Goal: Transaction & Acquisition: Book appointment/travel/reservation

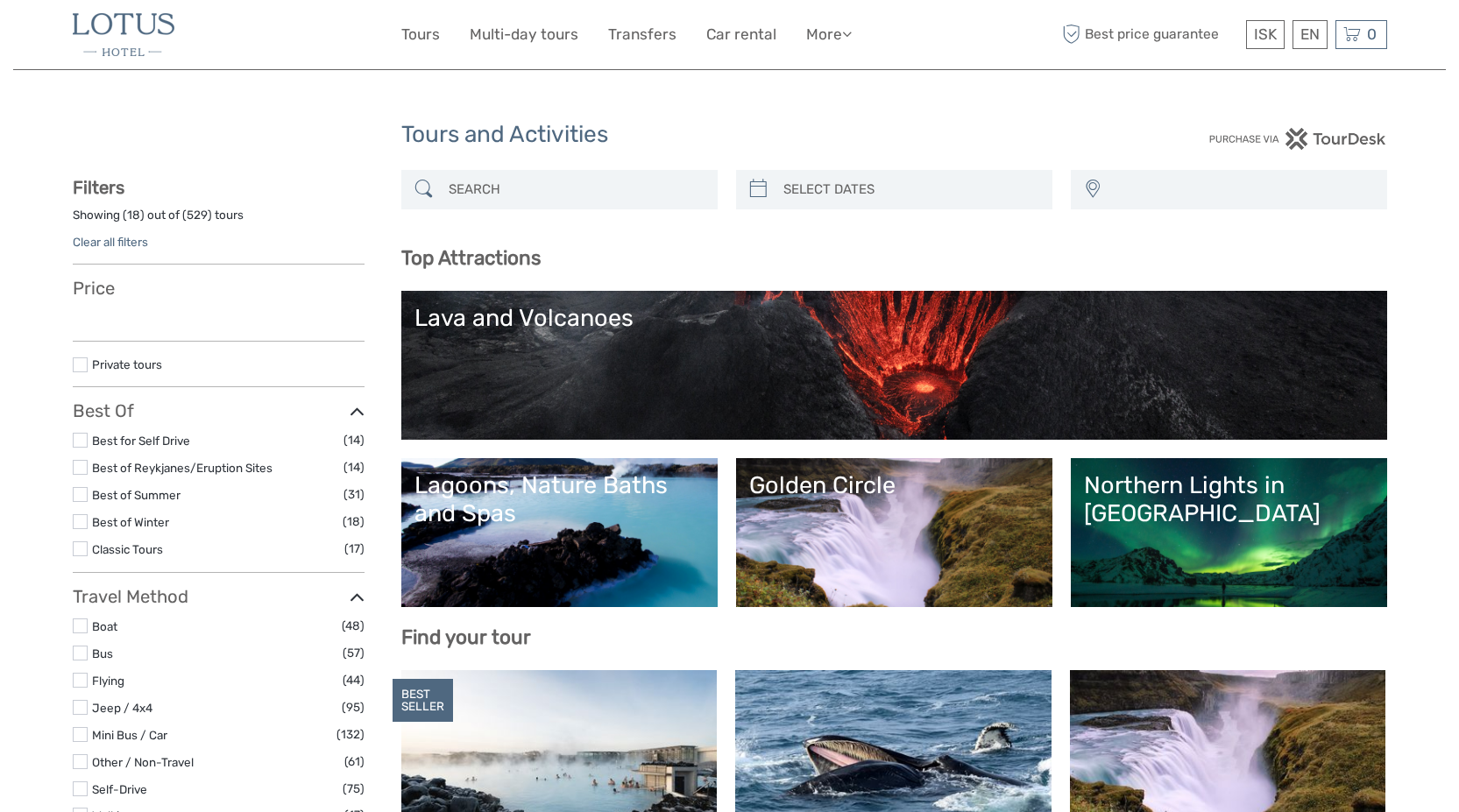
select select
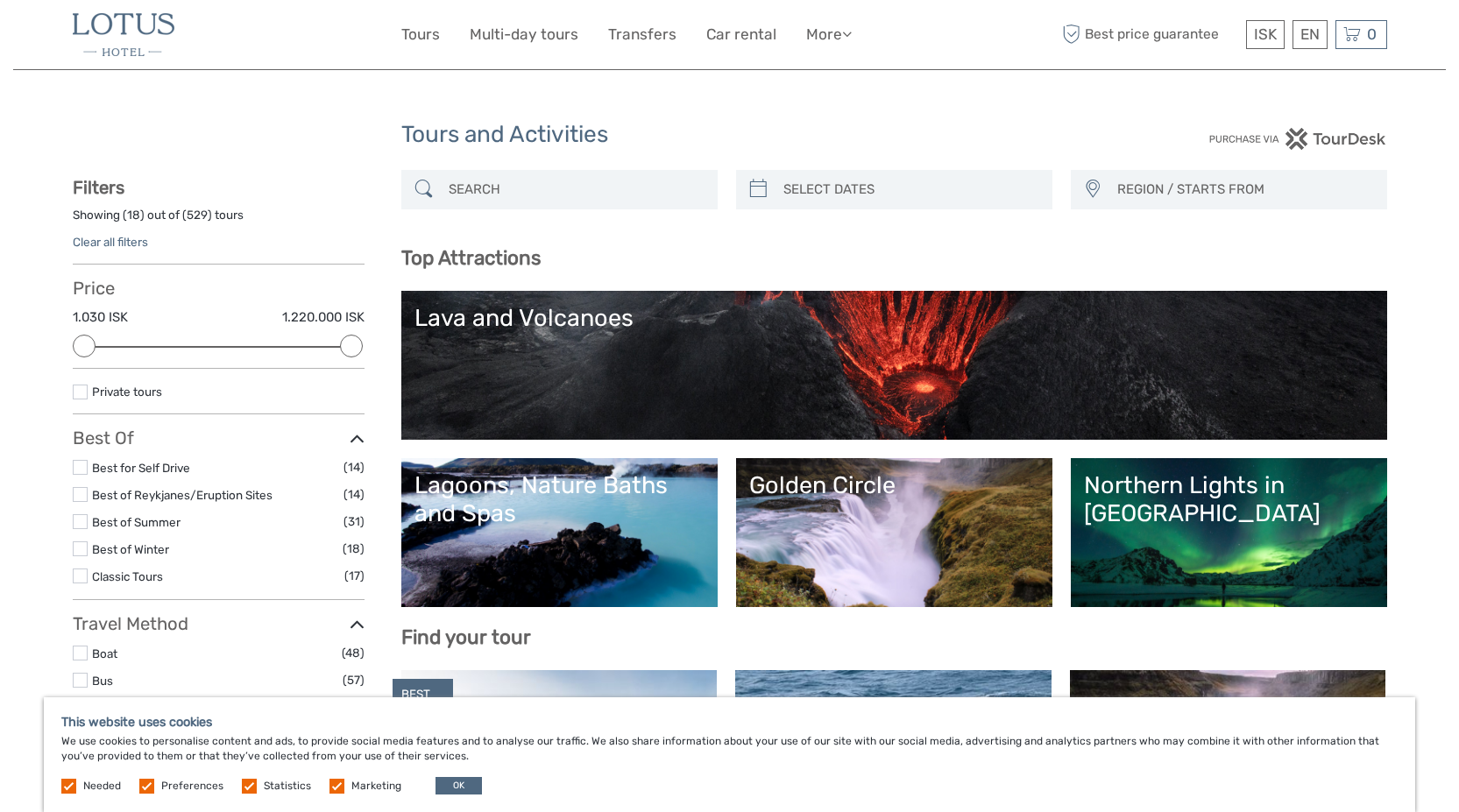
type input "07/09/2025"
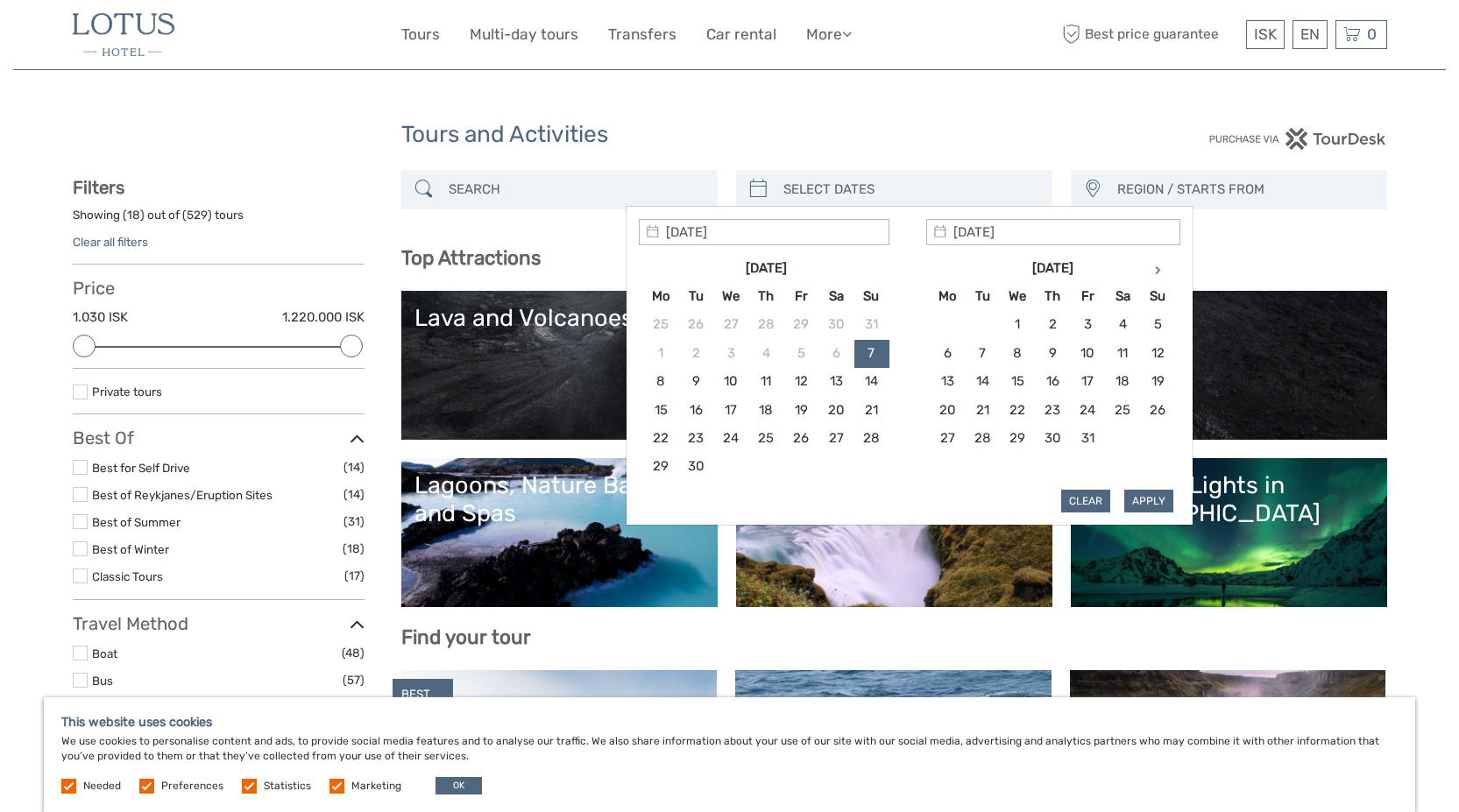
click at [812, 191] on input "search" at bounding box center [909, 189] width 267 height 30
click at [1148, 269] on th at bounding box center [1158, 268] width 35 height 28
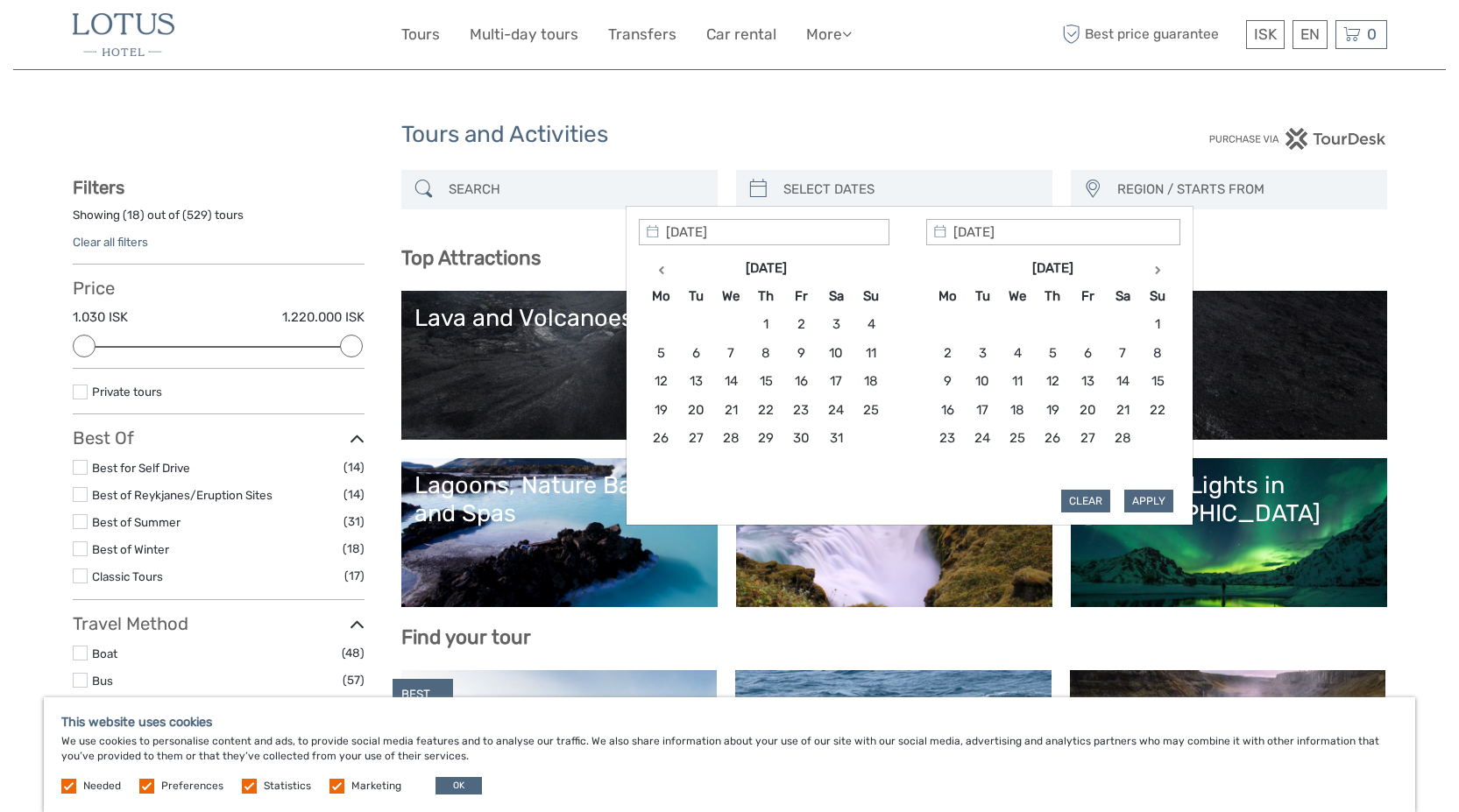
click at [1148, 269] on th at bounding box center [1158, 268] width 35 height 28
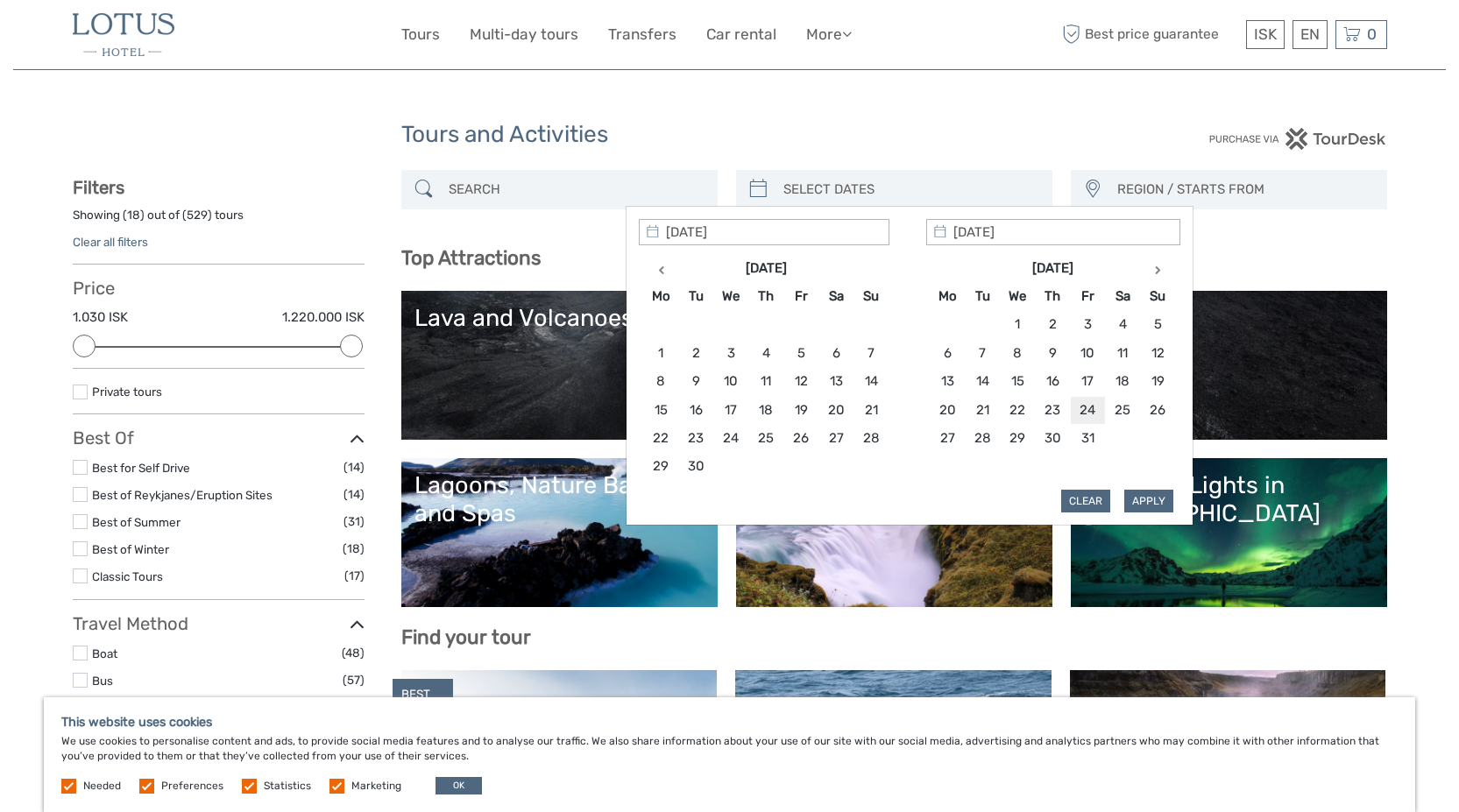
type input "24/07/2026"
type input "23/07/2026"
type input "24/07/2026"
type input "23/07/2026"
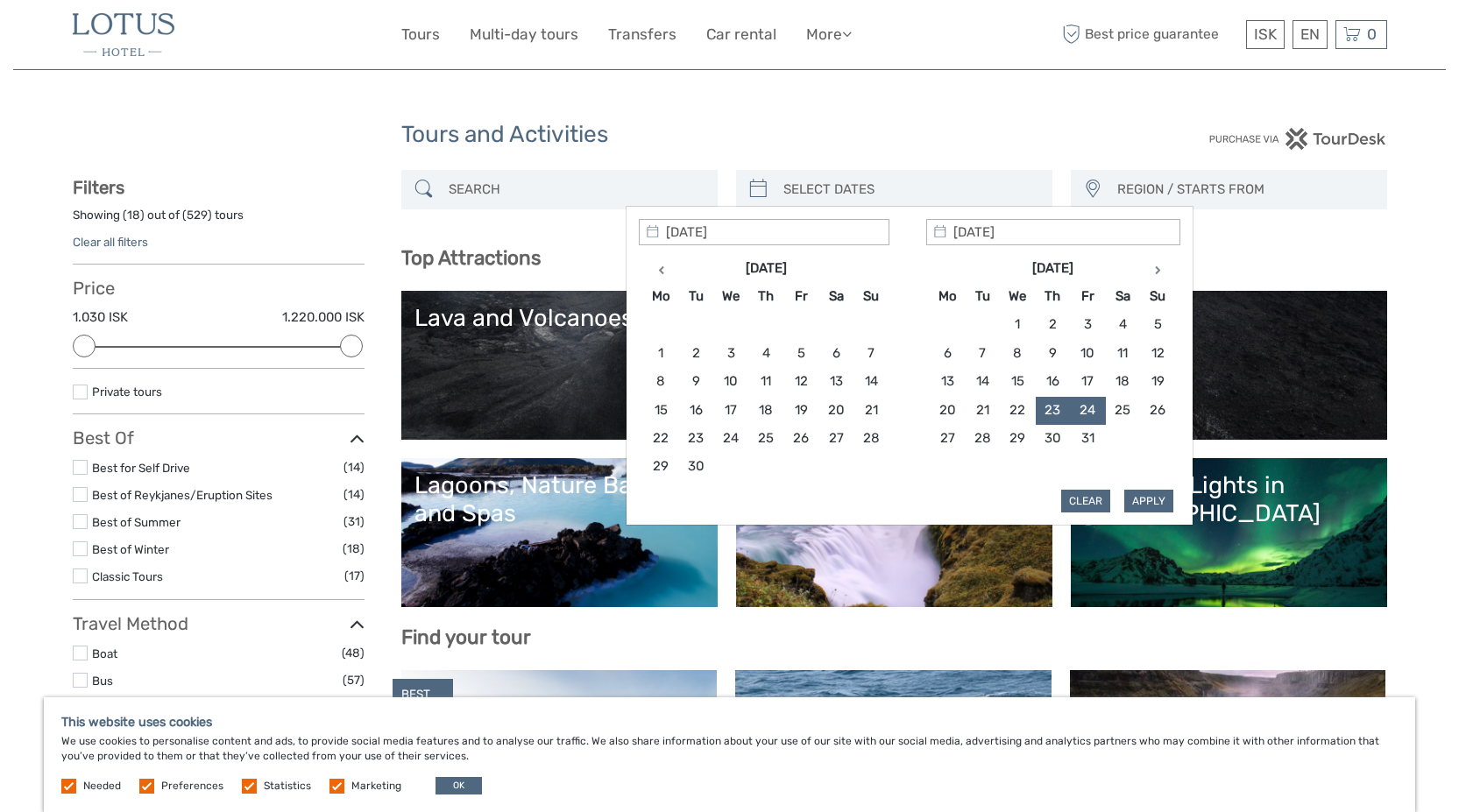
click at [1161, 503] on button "Apply" at bounding box center [1149, 501] width 49 height 23
type input "23/07/2026 - 24/07/2026"
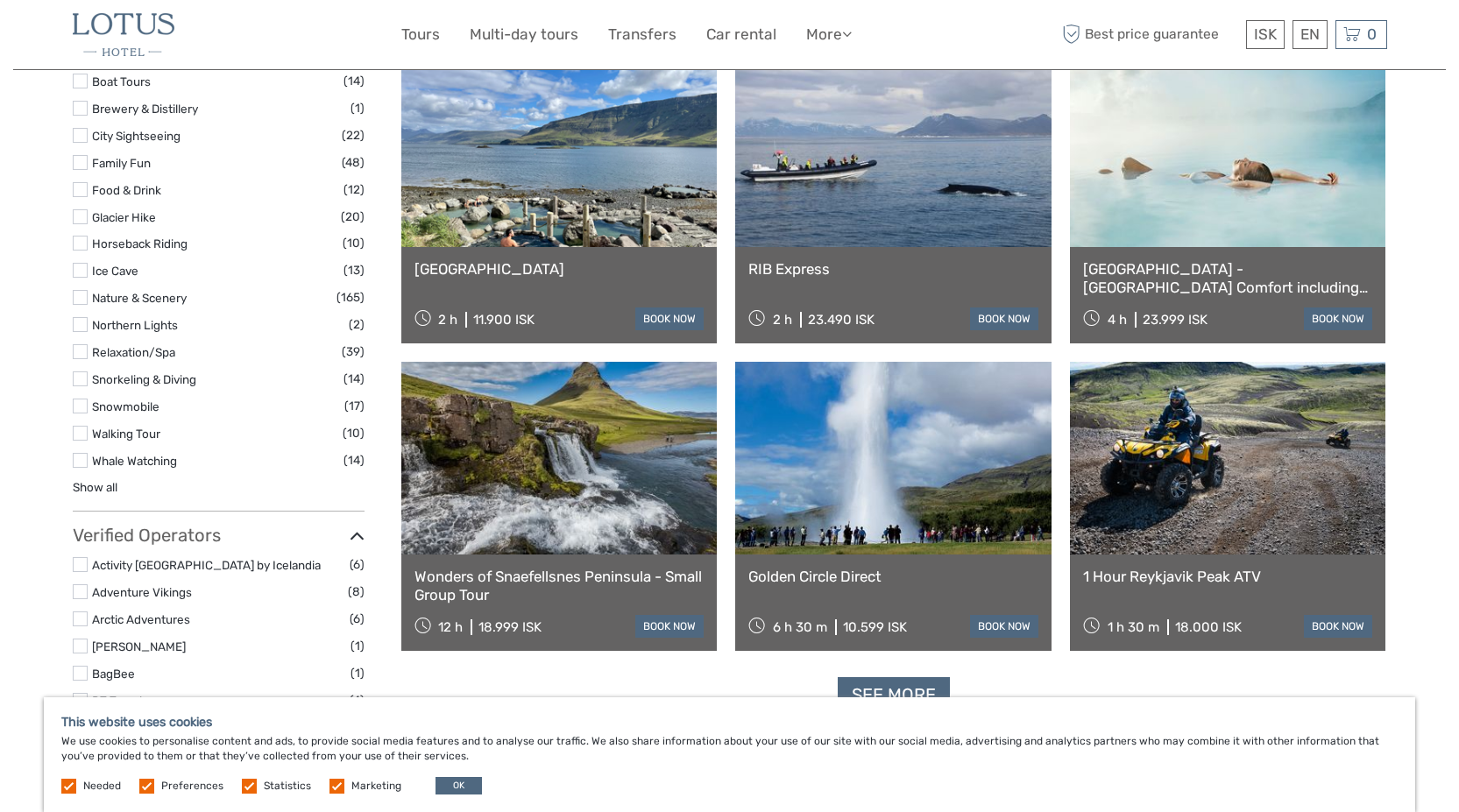
scroll to position [1314, 0]
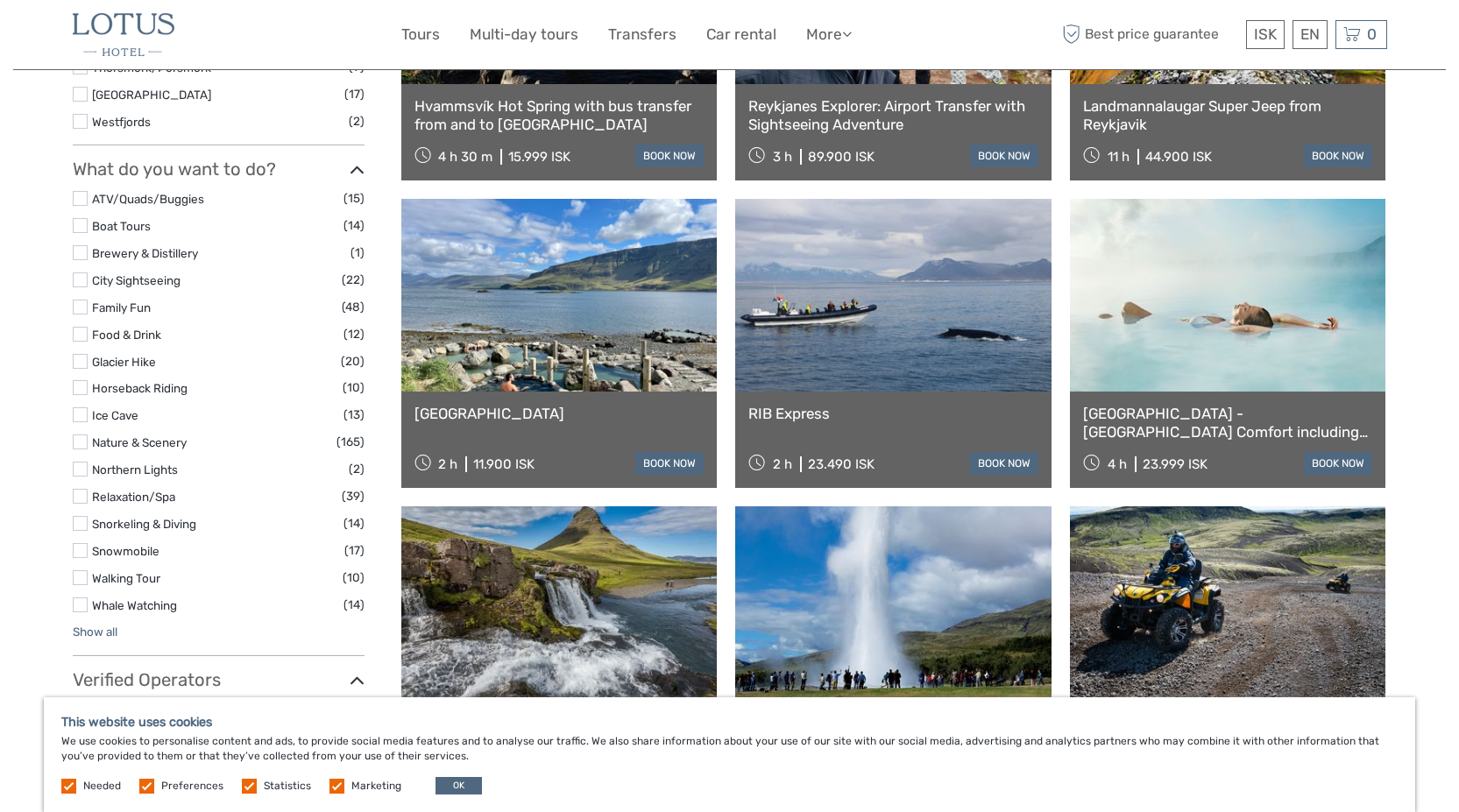
click at [103, 626] on link "Show all" at bounding box center [95, 631] width 44 height 14
click at [165, 285] on link "City Sightseeing" at bounding box center [137, 280] width 89 height 14
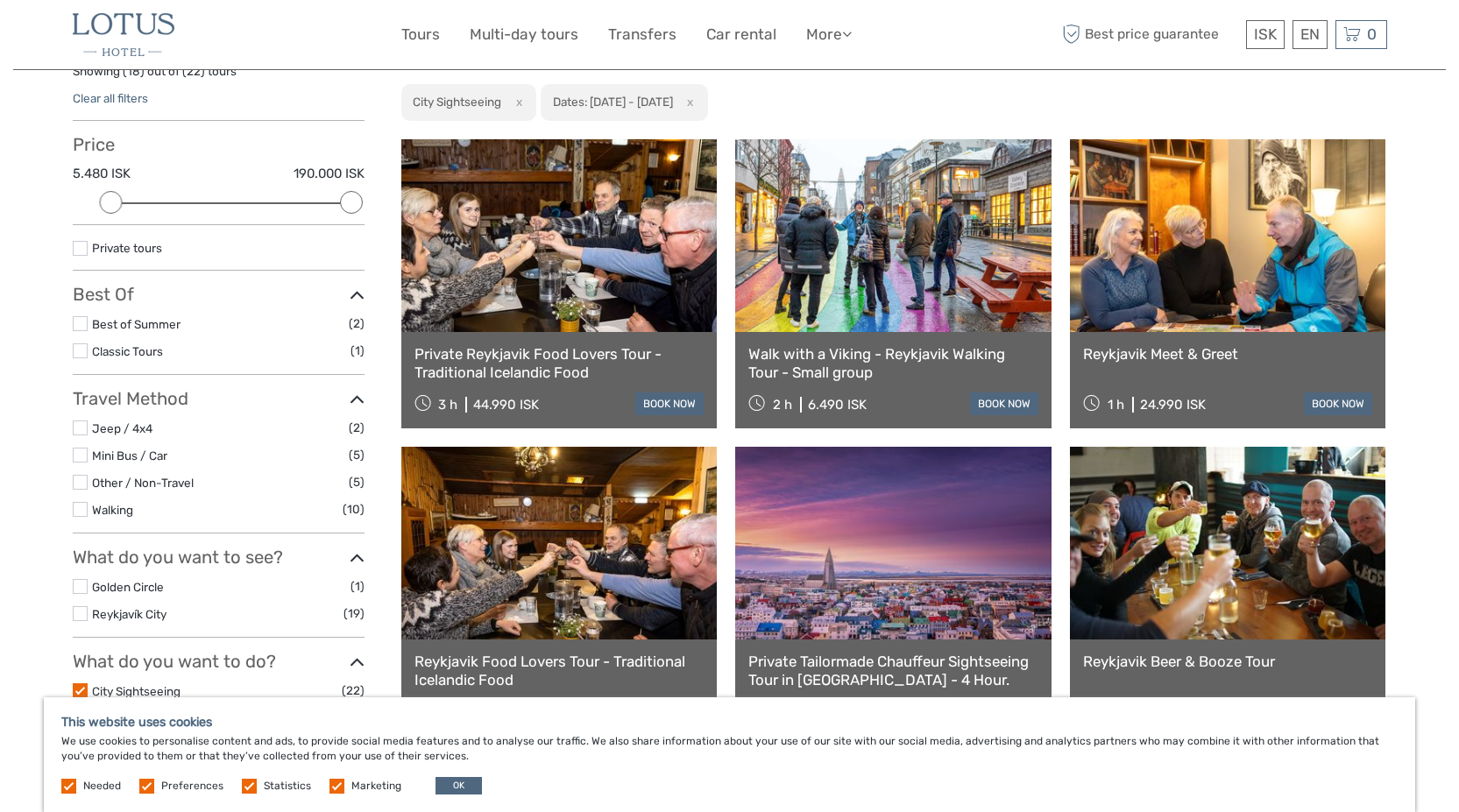
scroll to position [188, 0]
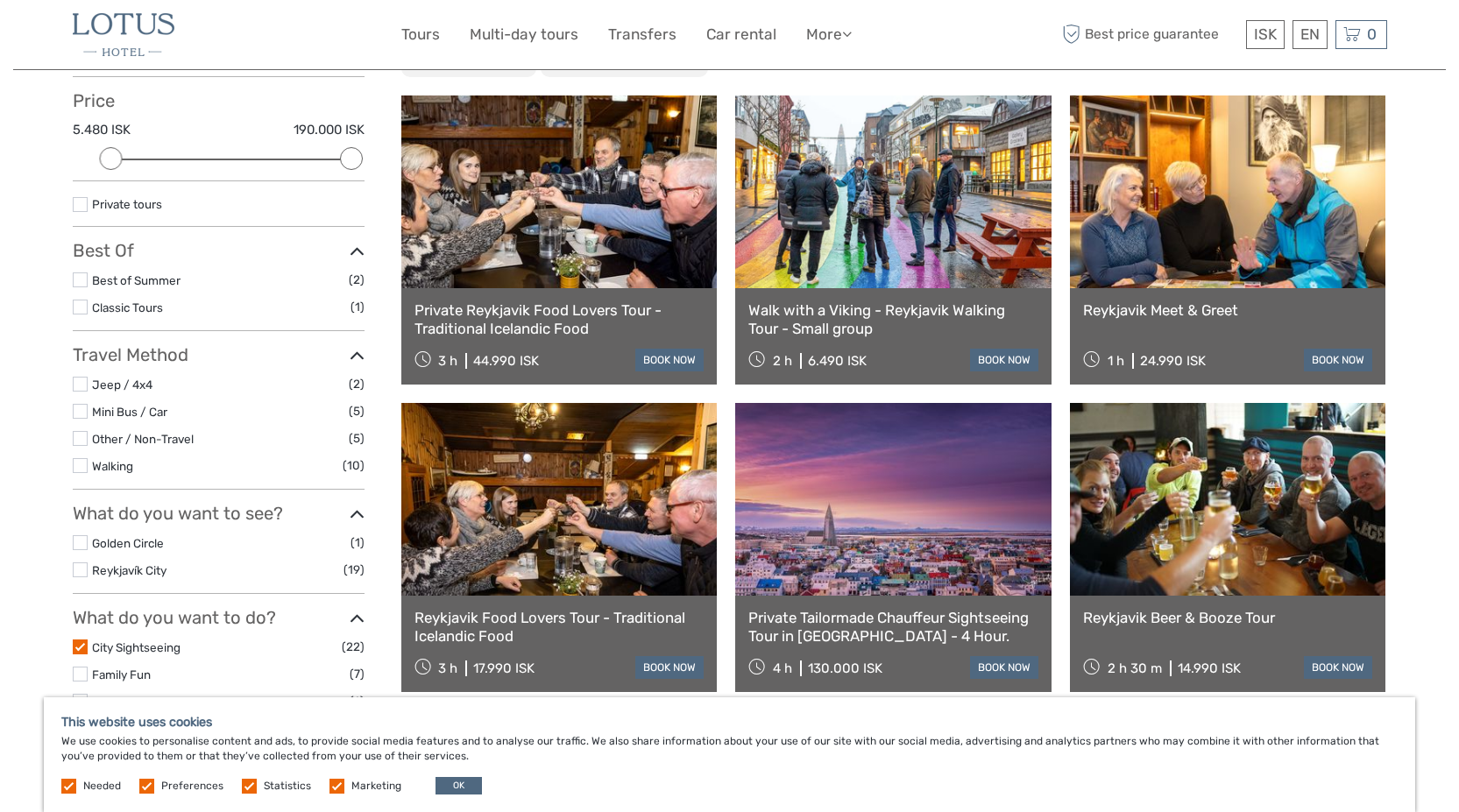
click at [1183, 304] on link "Reykjavik Meet & Greet" at bounding box center [1228, 309] width 290 height 18
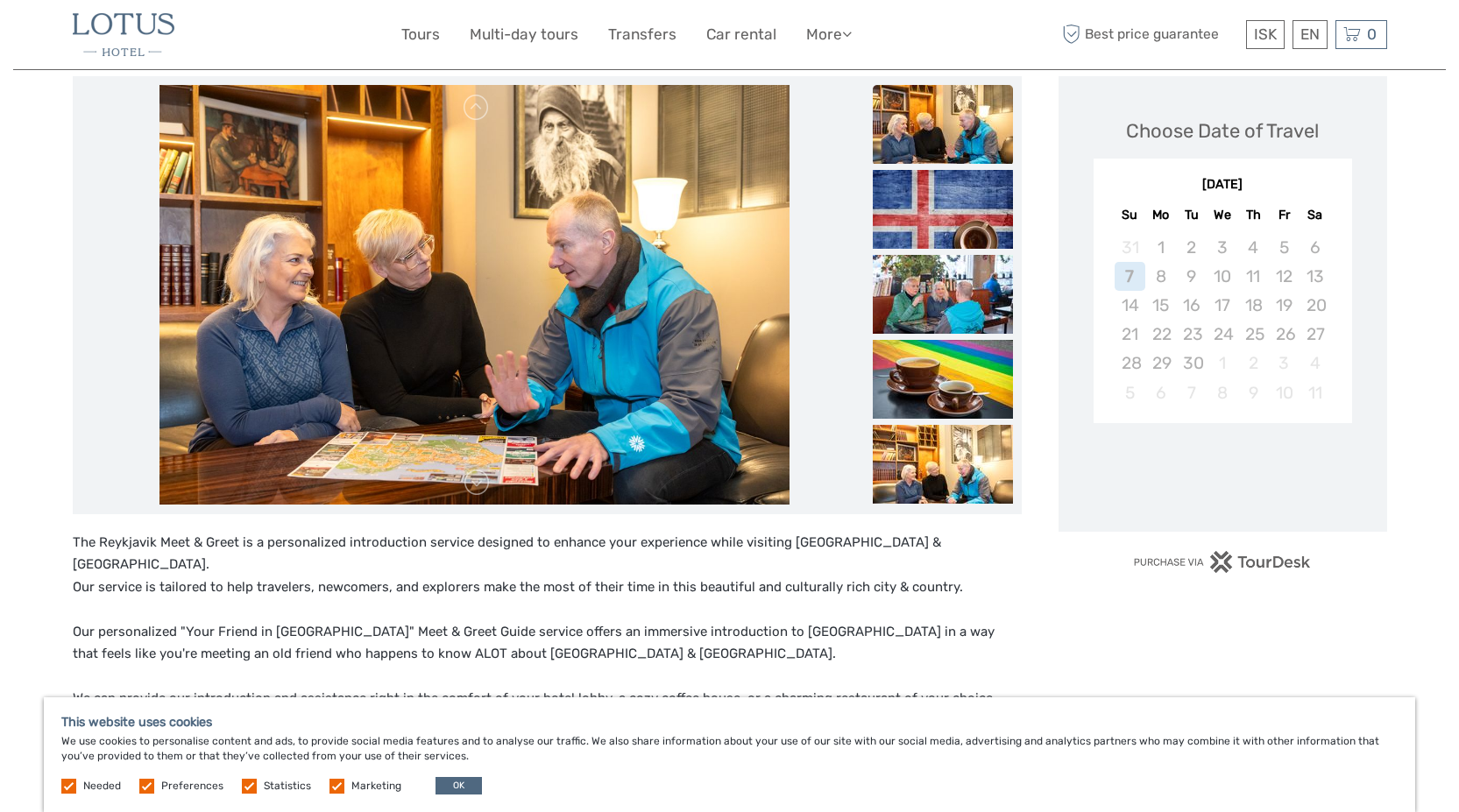
scroll to position [350, 0]
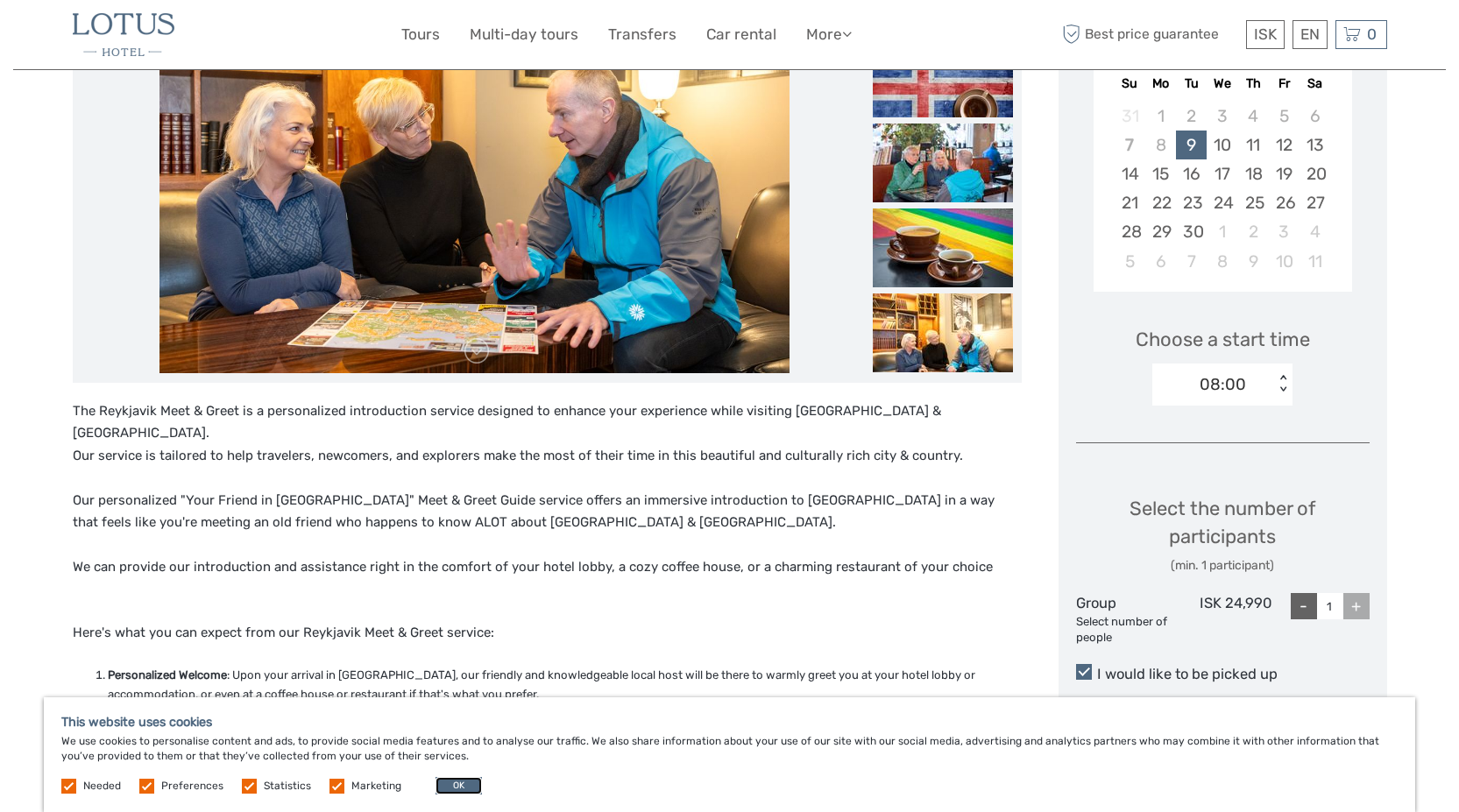
click at [440, 782] on button "OK" at bounding box center [458, 785] width 46 height 18
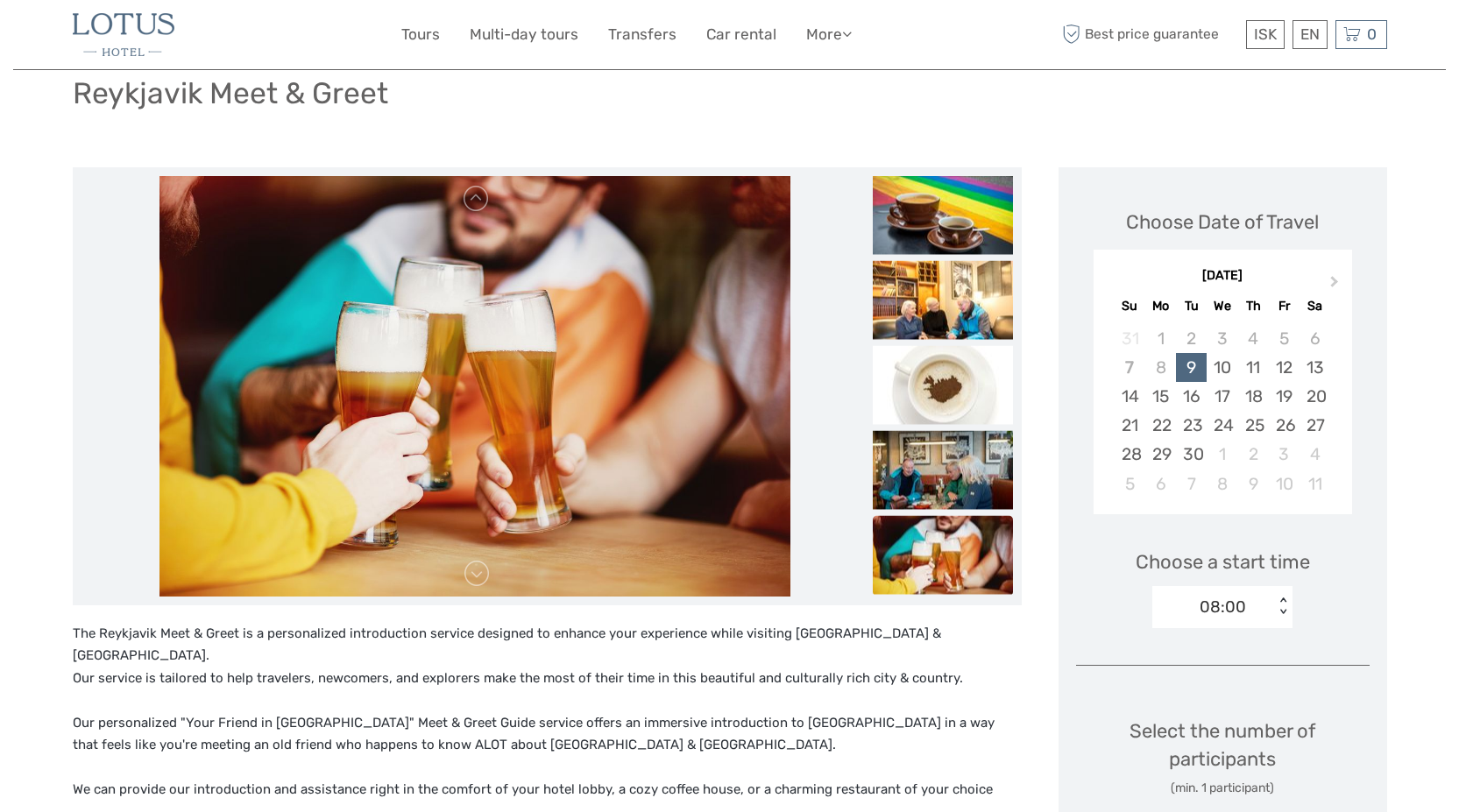
scroll to position [0, 0]
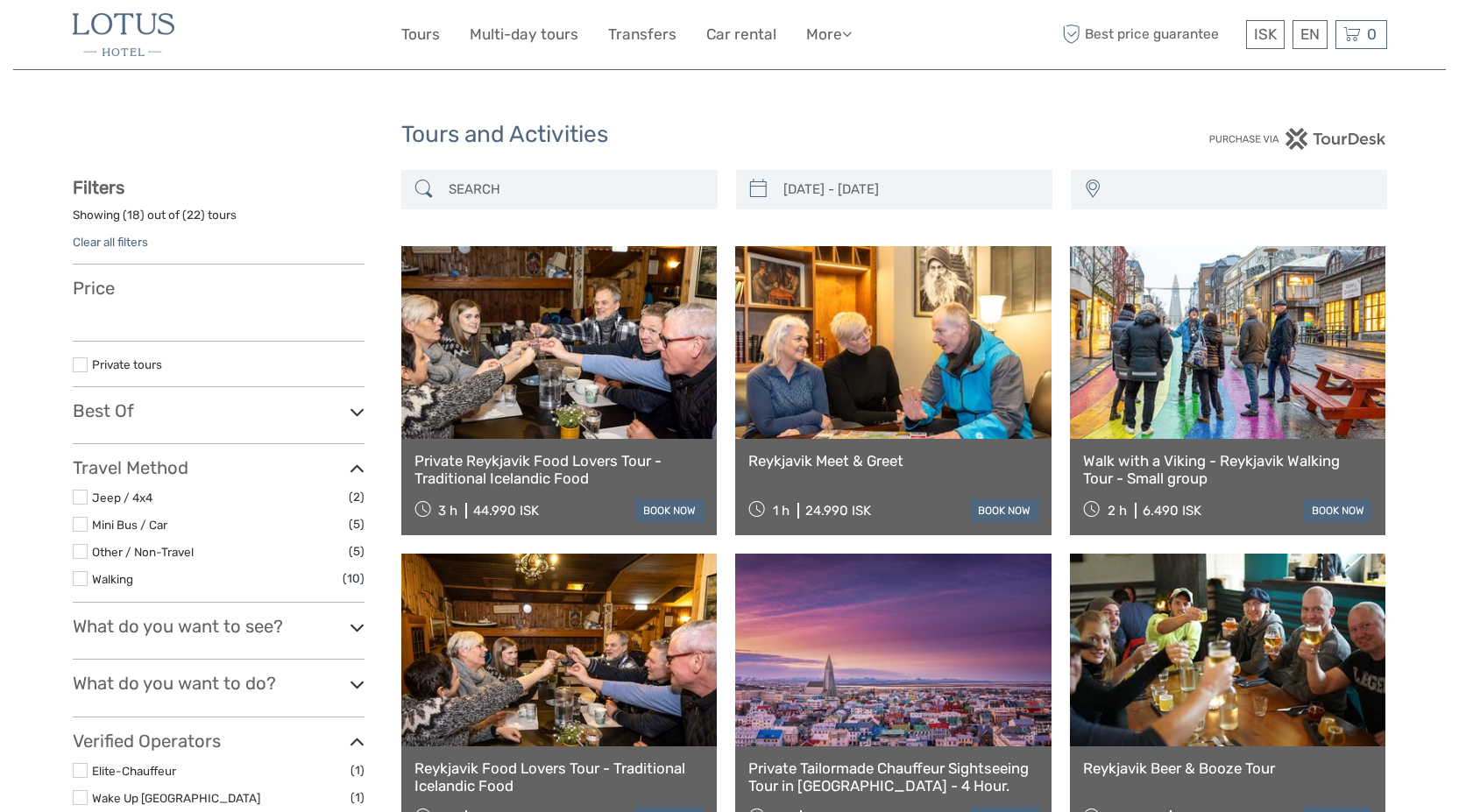
select select
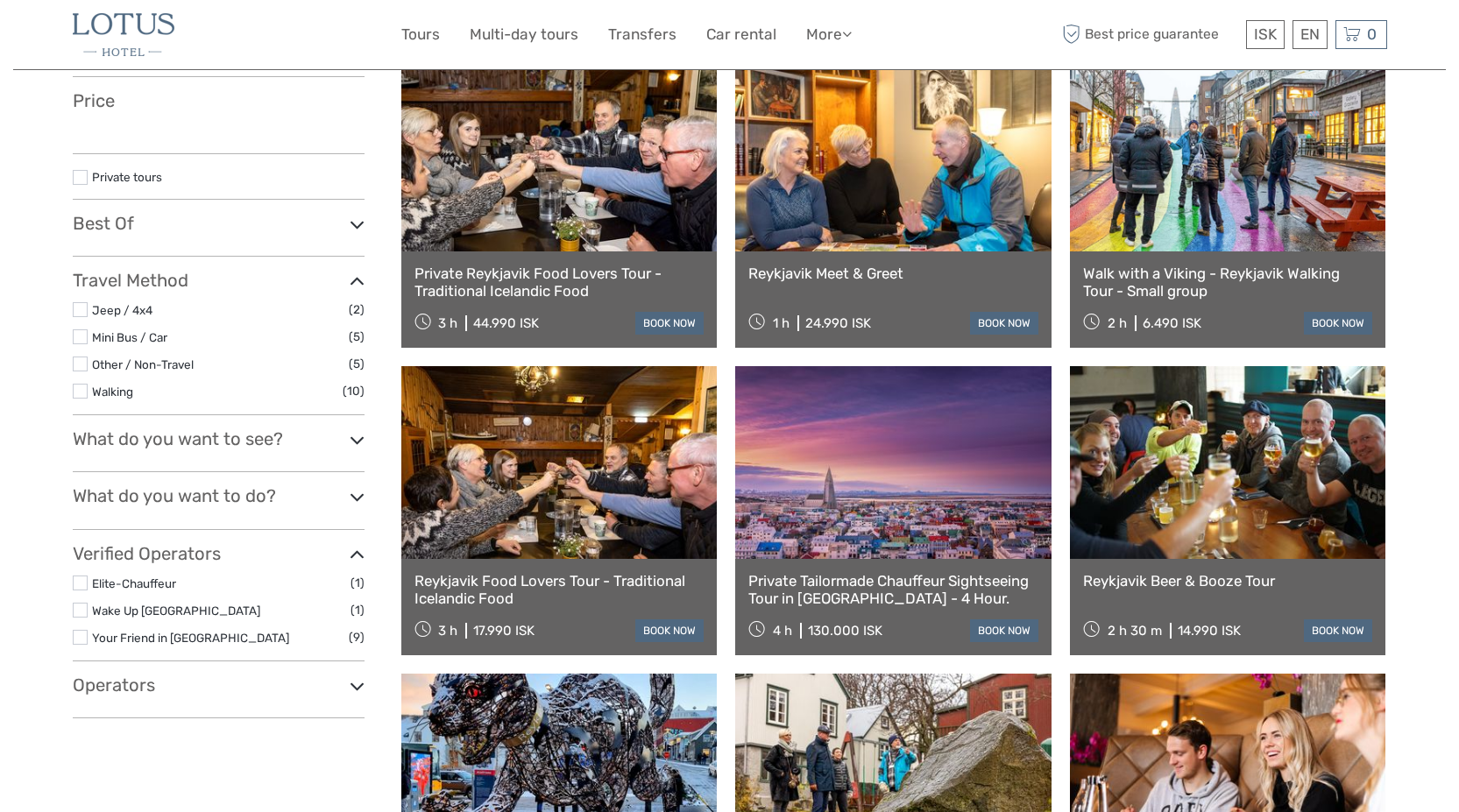
type input "22/07/2026 - 23/07/2026"
select select
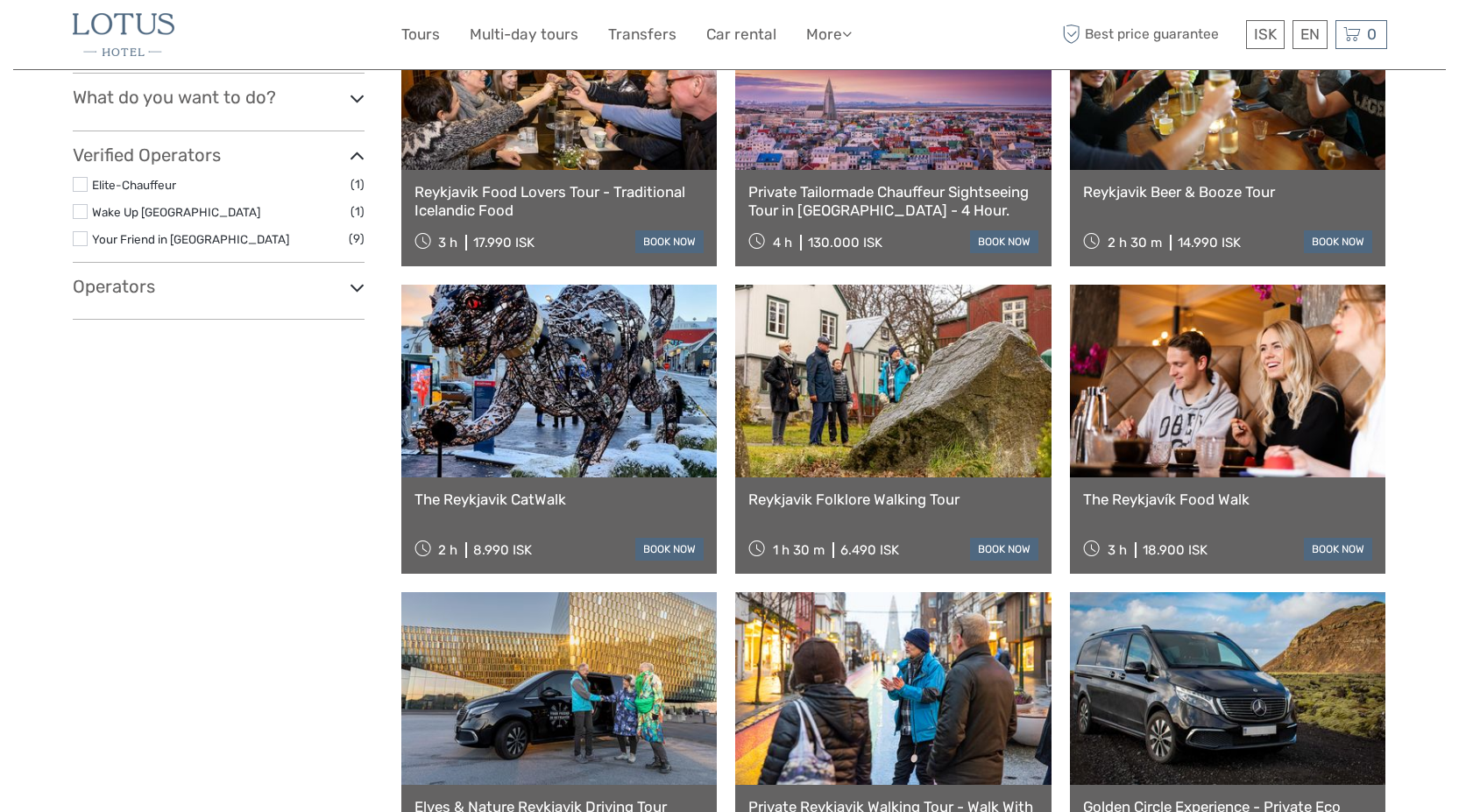
scroll to position [0, 0]
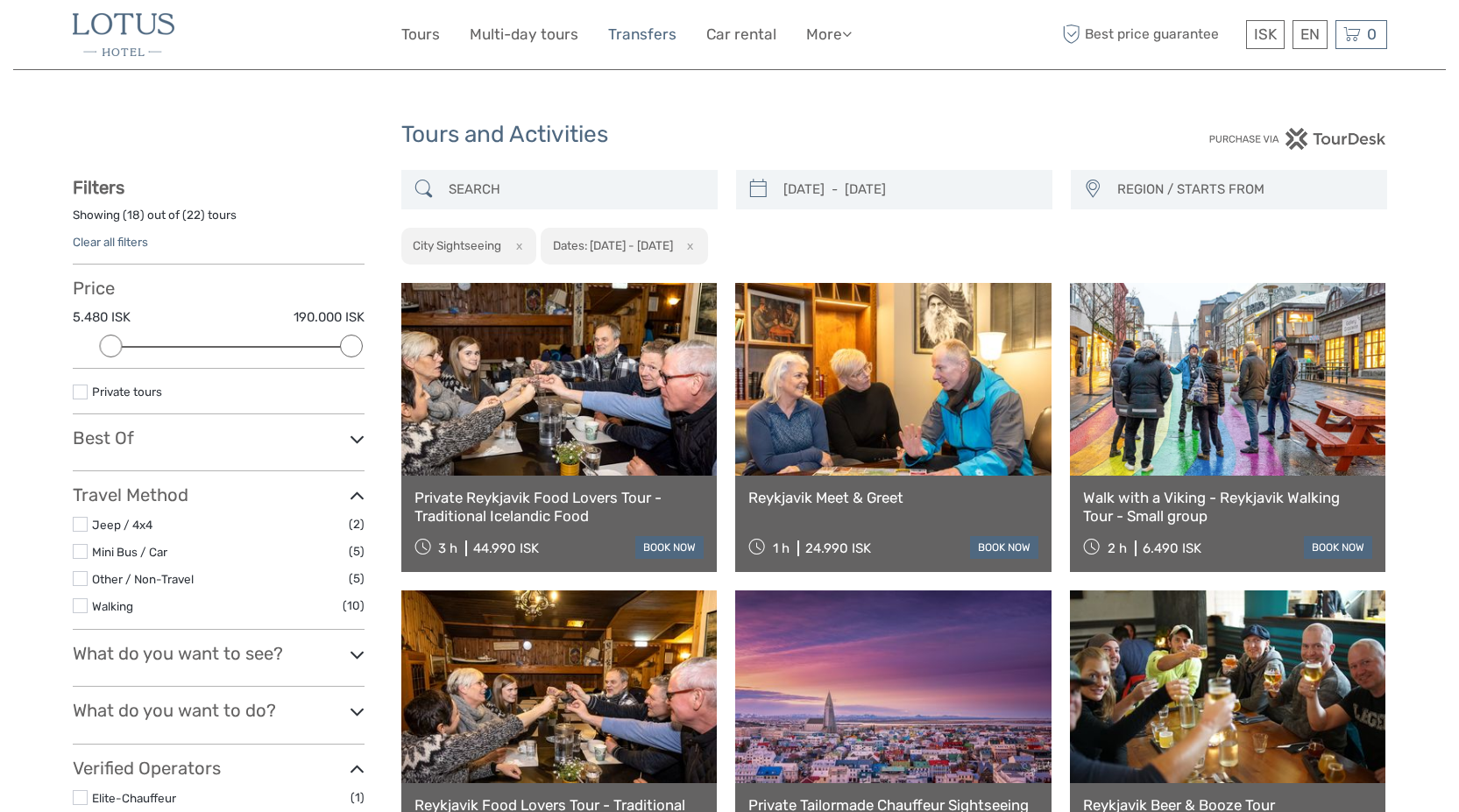
click at [644, 31] on link "Transfers" at bounding box center [642, 34] width 68 height 25
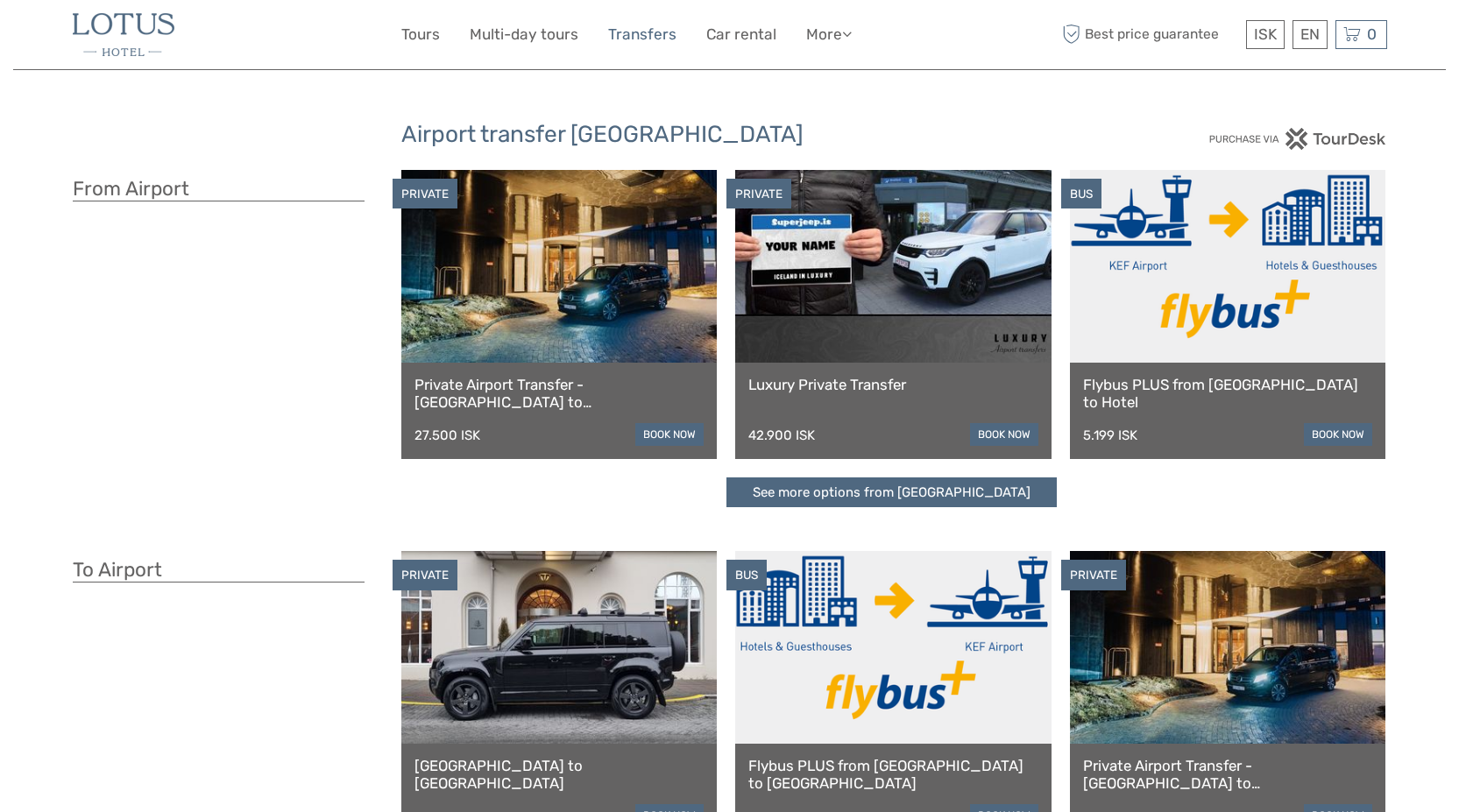
click at [644, 35] on link "Transfers" at bounding box center [642, 34] width 68 height 25
click at [841, 34] on link "More" at bounding box center [828, 34] width 45 height 25
click at [432, 40] on link "Tours" at bounding box center [420, 34] width 39 height 25
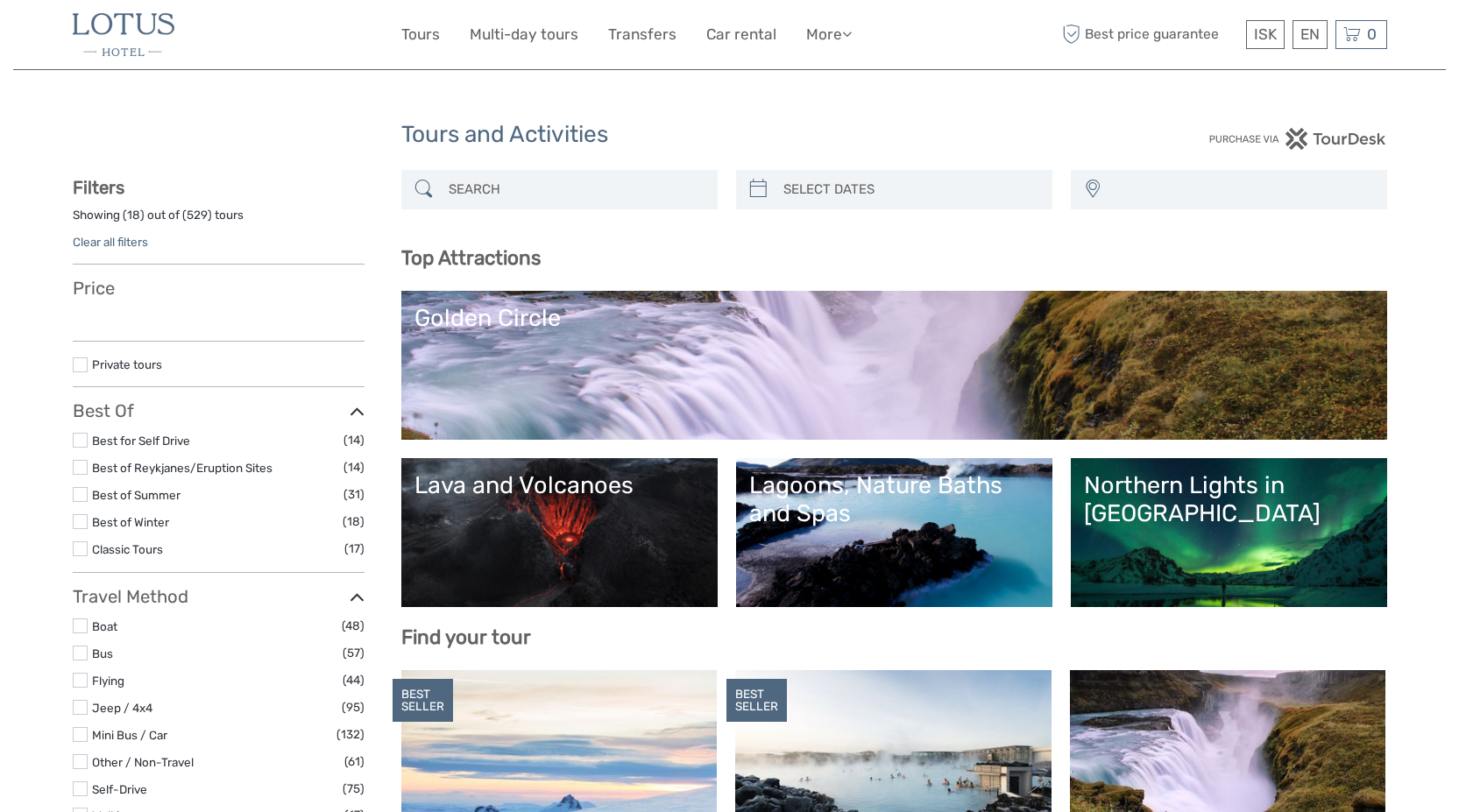
select select
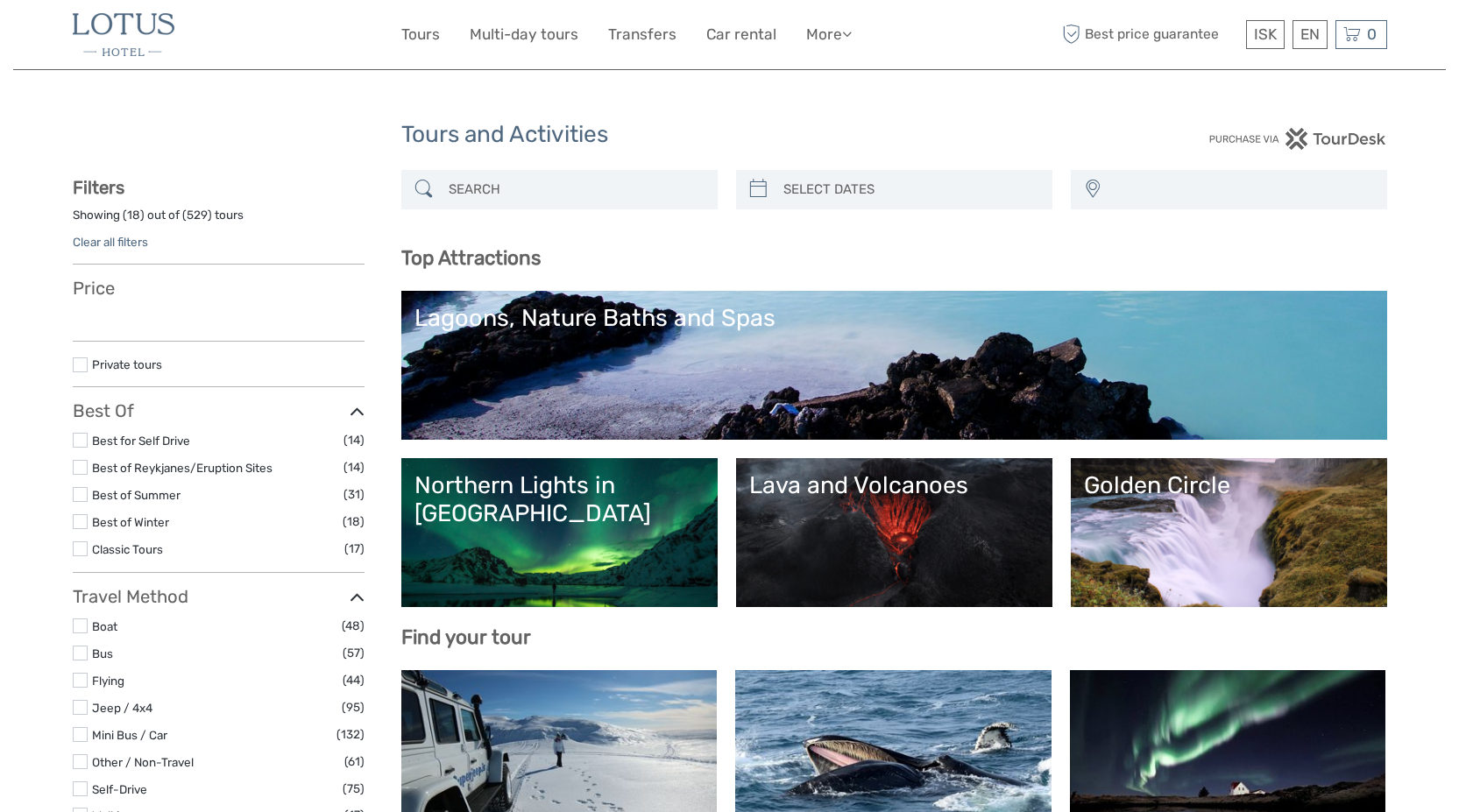
select select
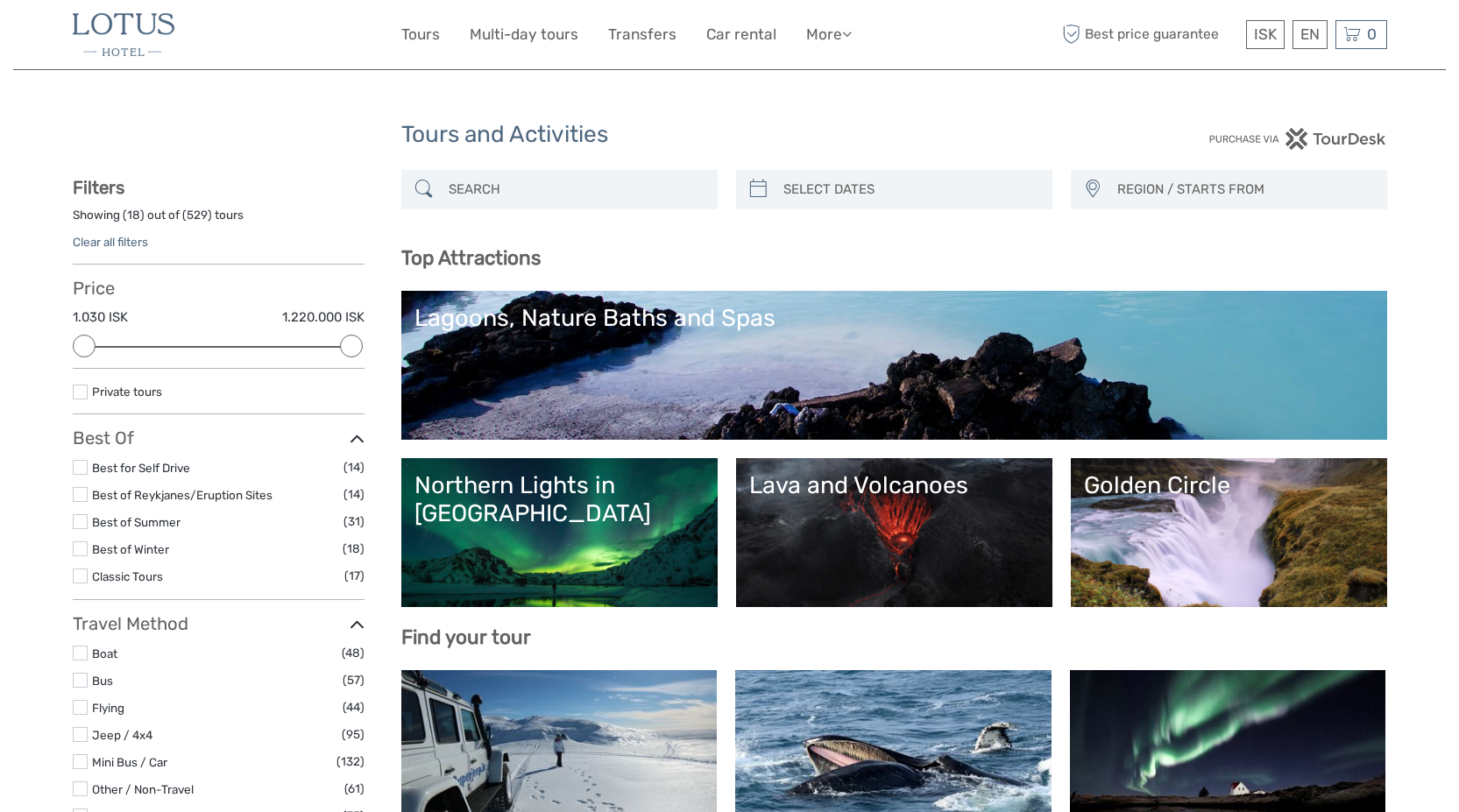
click at [118, 33] on img at bounding box center [124, 34] width 102 height 42
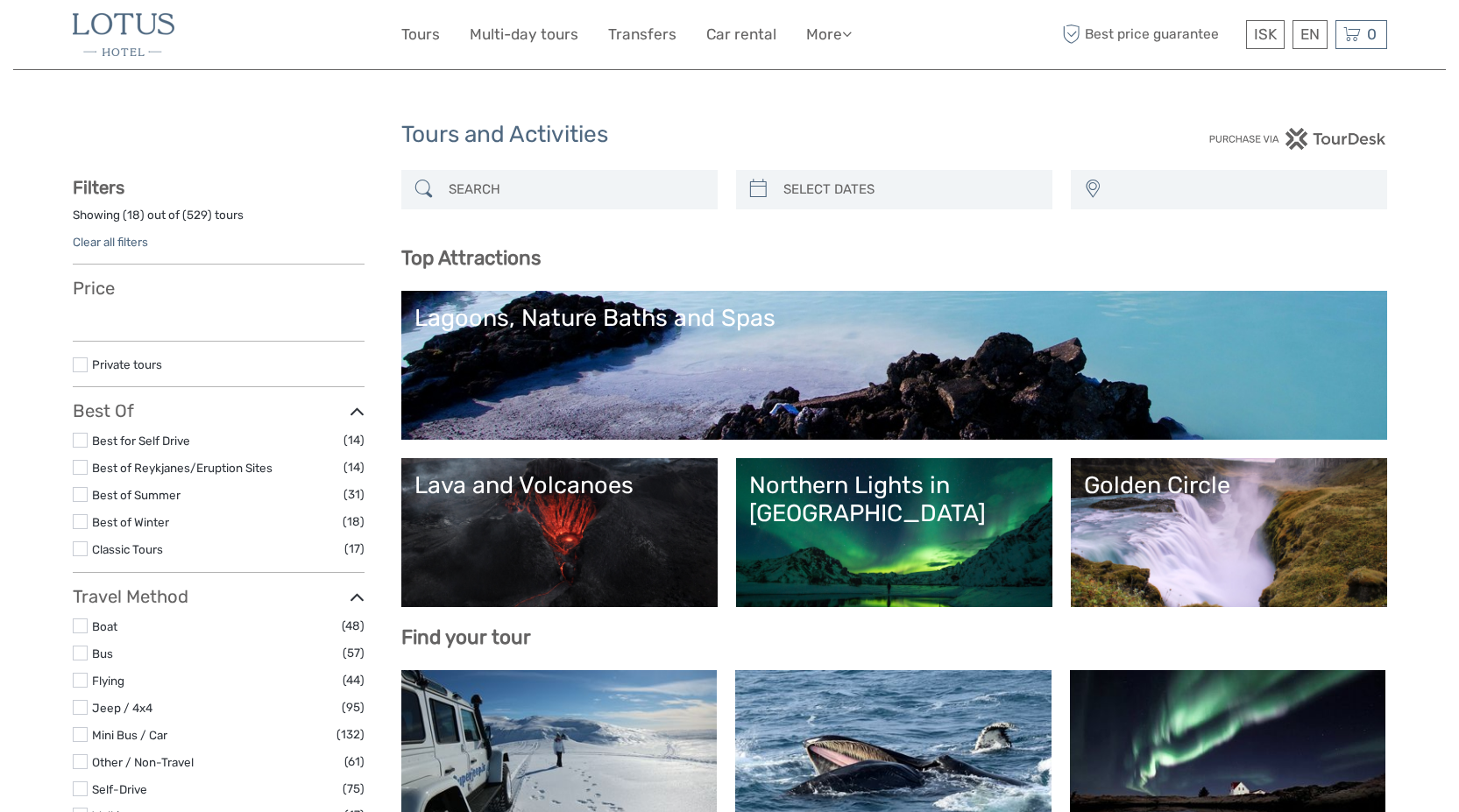
select select
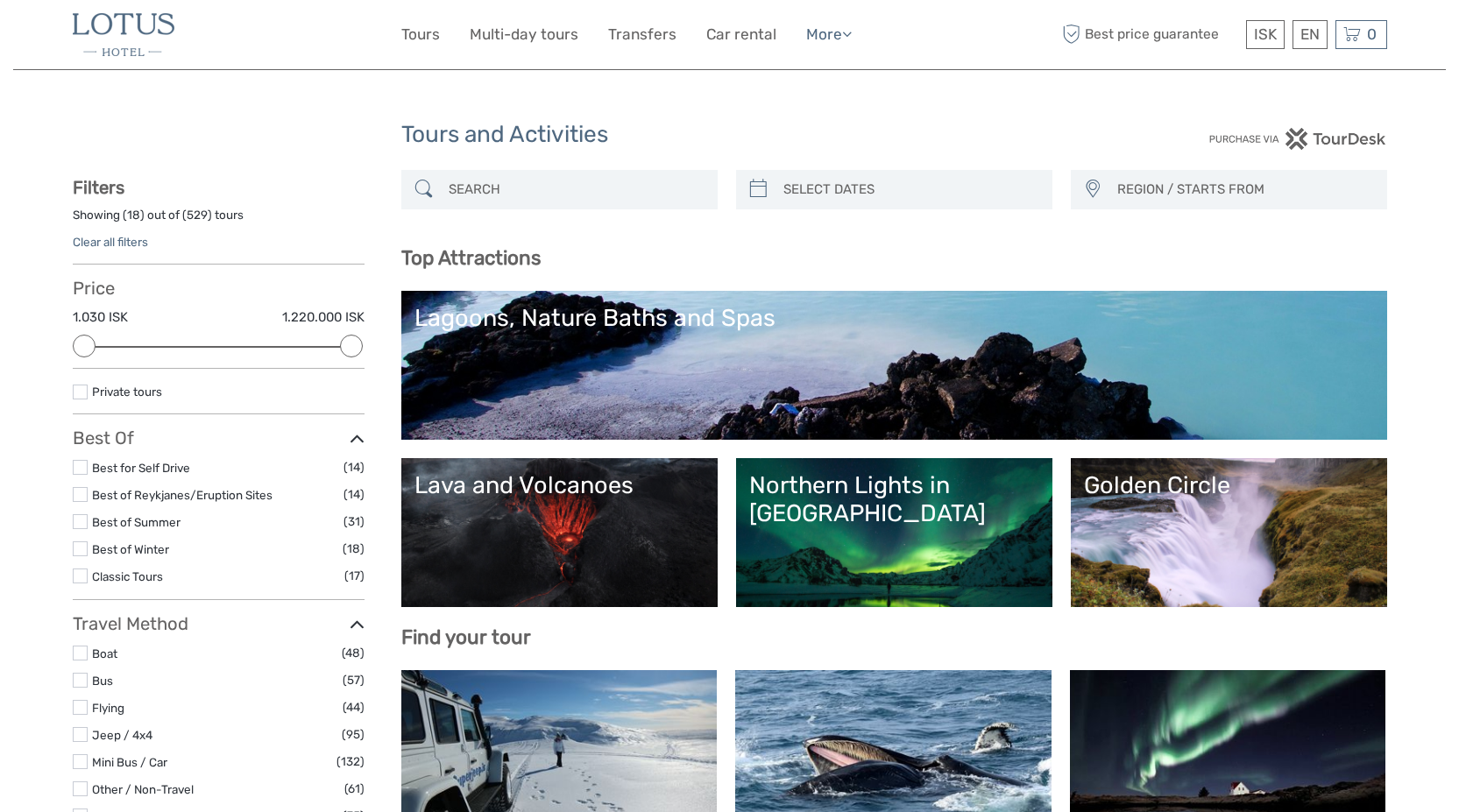
click at [844, 35] on icon at bounding box center [846, 33] width 9 height 15
click at [816, 144] on link "Back to Hotel" at bounding box center [798, 148] width 105 height 34
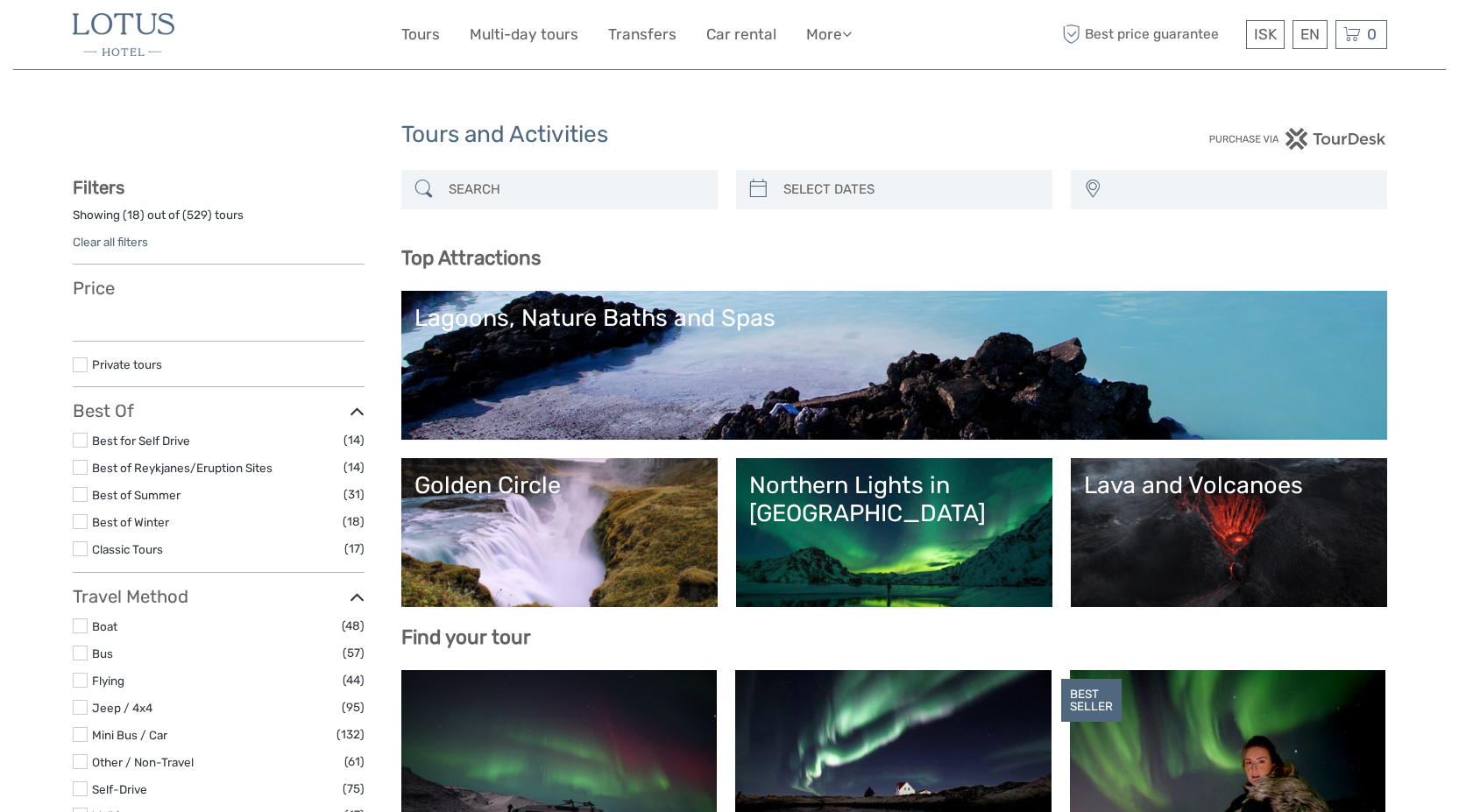
select select
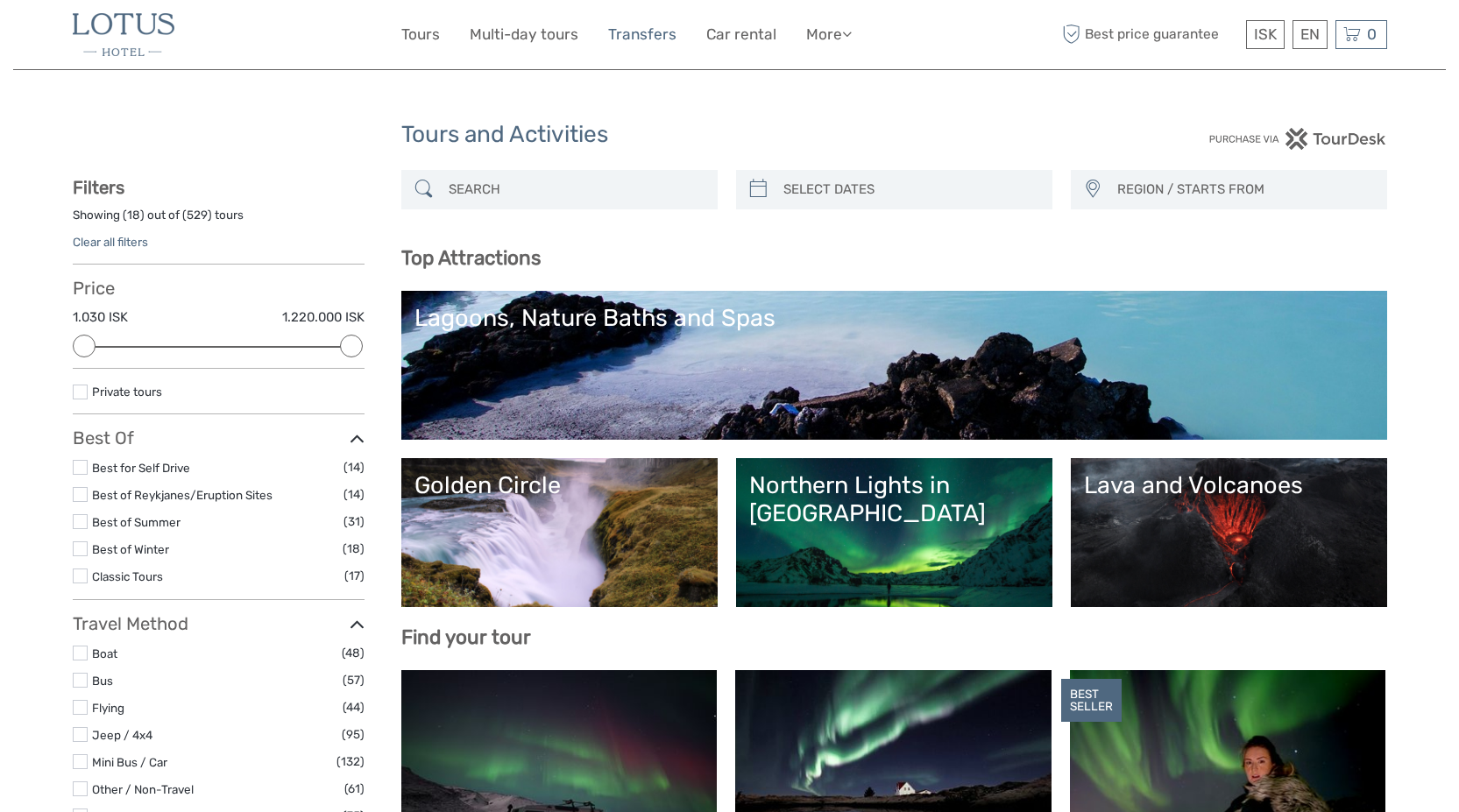
click at [645, 41] on link "Transfers" at bounding box center [642, 34] width 68 height 25
